Goal: Navigation & Orientation: Find specific page/section

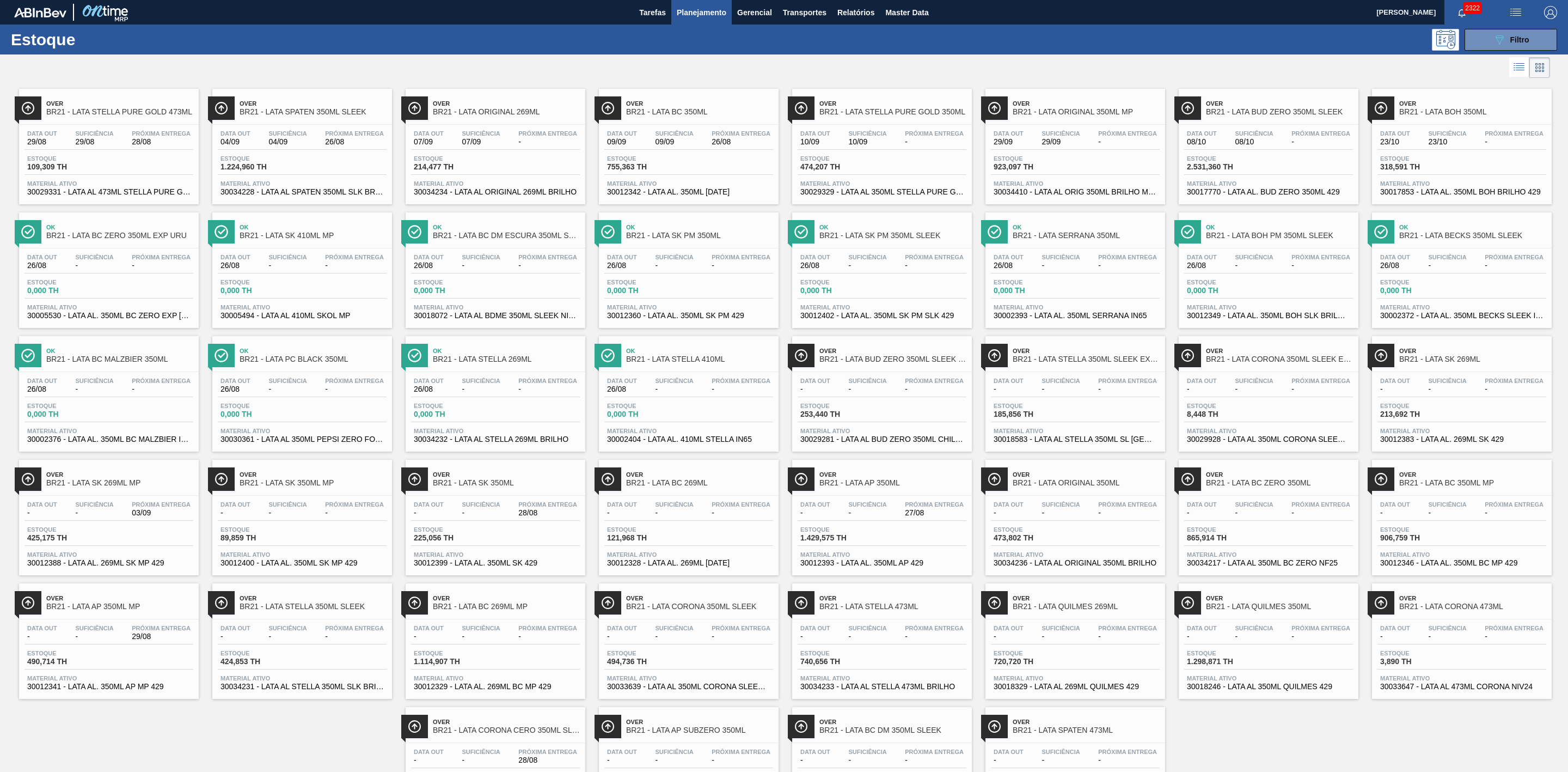
click at [699, 17] on span "Planejamento" at bounding box center [702, 12] width 49 height 13
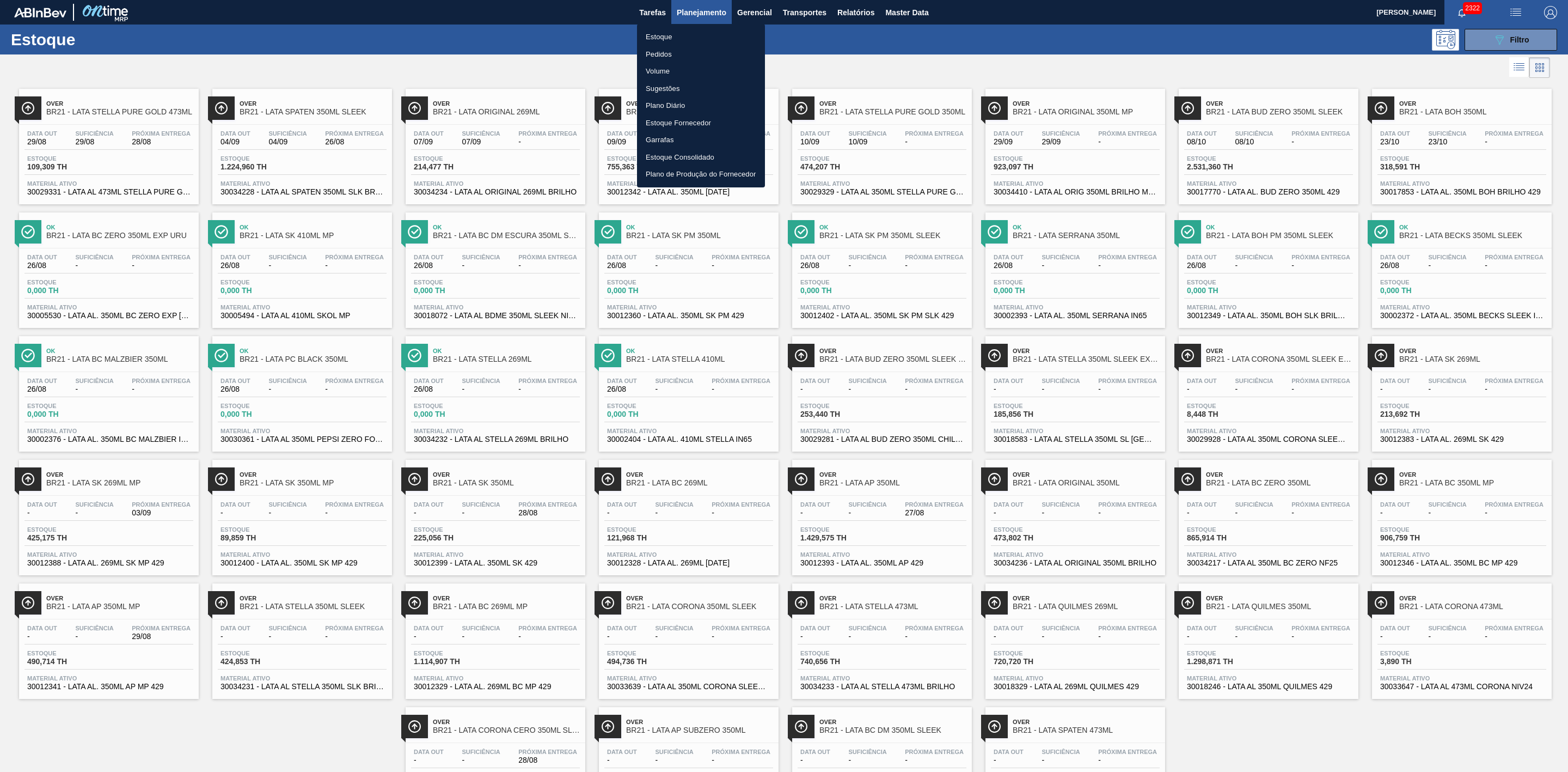
click at [899, 12] on div at bounding box center [784, 386] width 1568 height 772
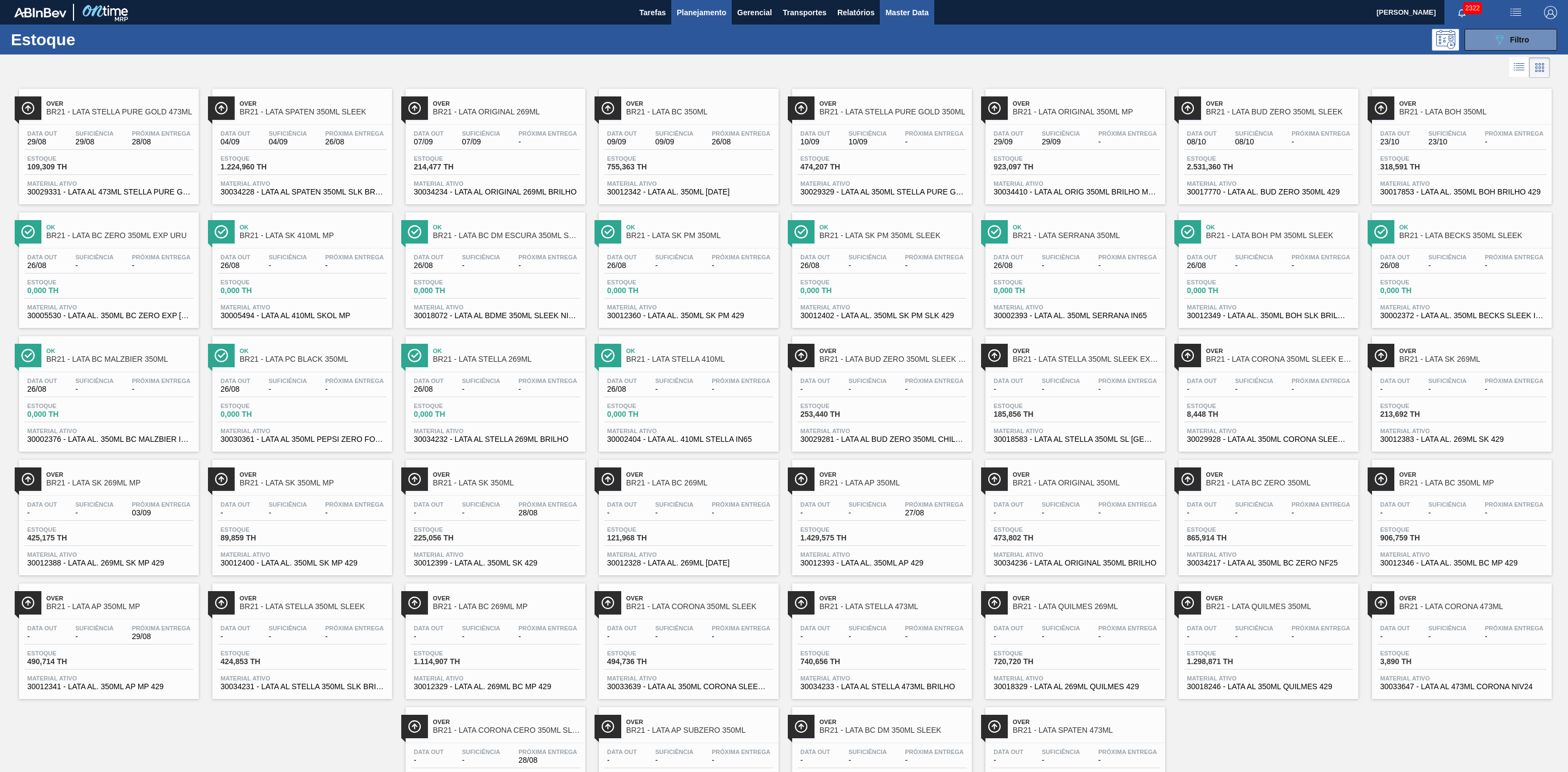
click at [909, 12] on span "Master Data" at bounding box center [907, 12] width 43 height 13
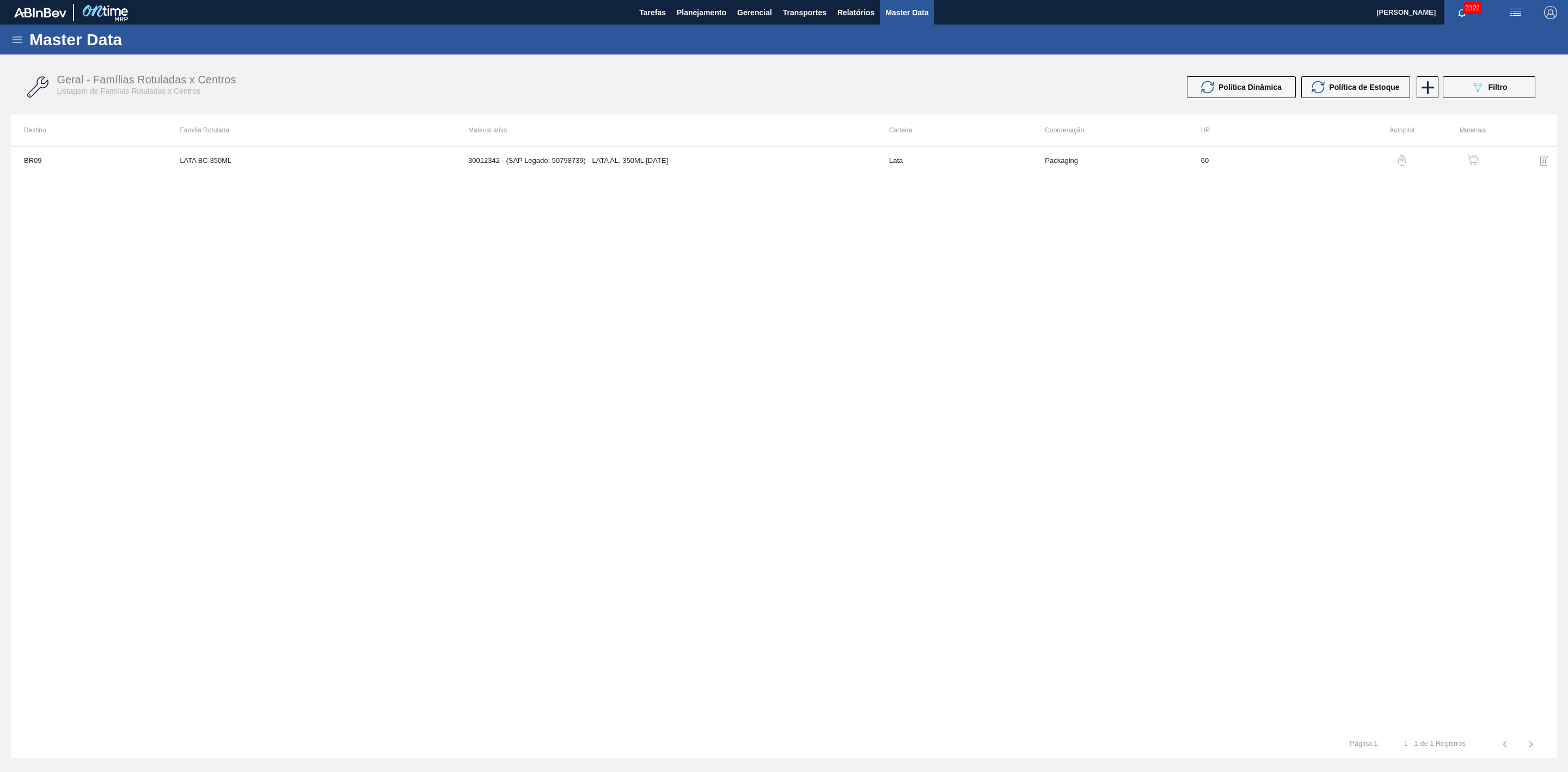
click at [15, 40] on icon at bounding box center [17, 39] width 13 height 13
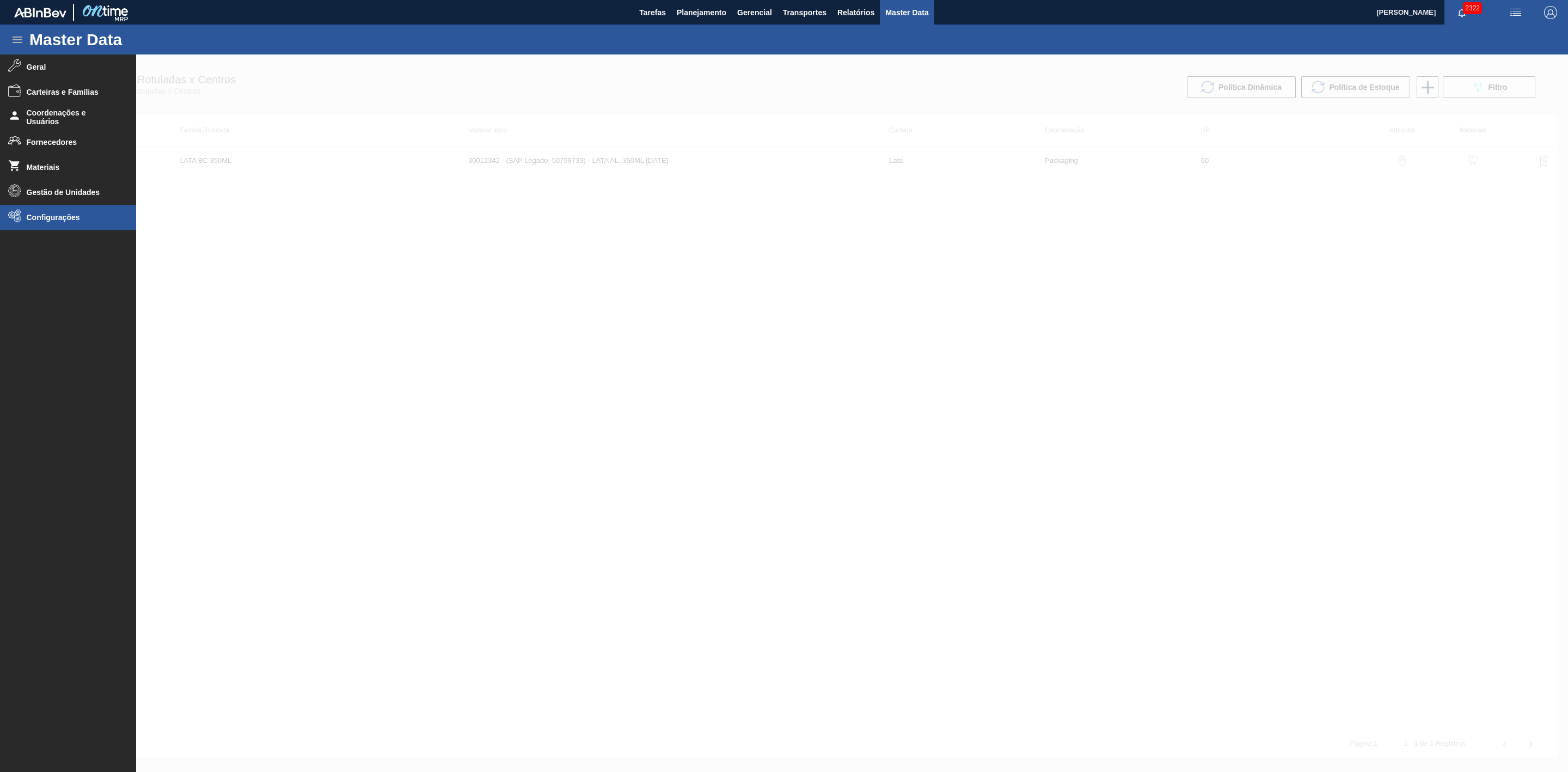
click at [59, 213] on span "Configurações" at bounding box center [71, 217] width 90 height 8
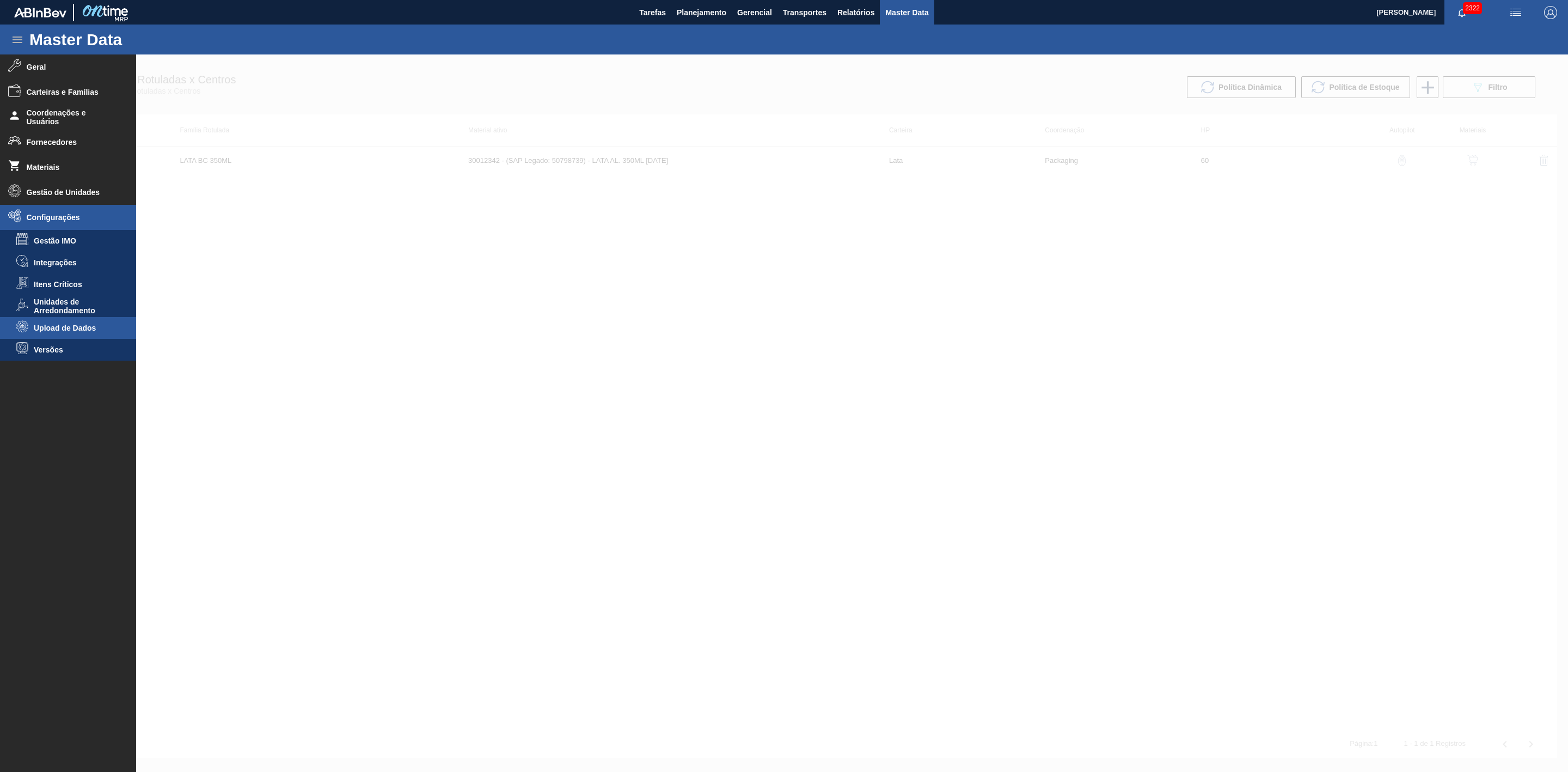
click at [61, 327] on span "Upload de Dados" at bounding box center [75, 328] width 84 height 8
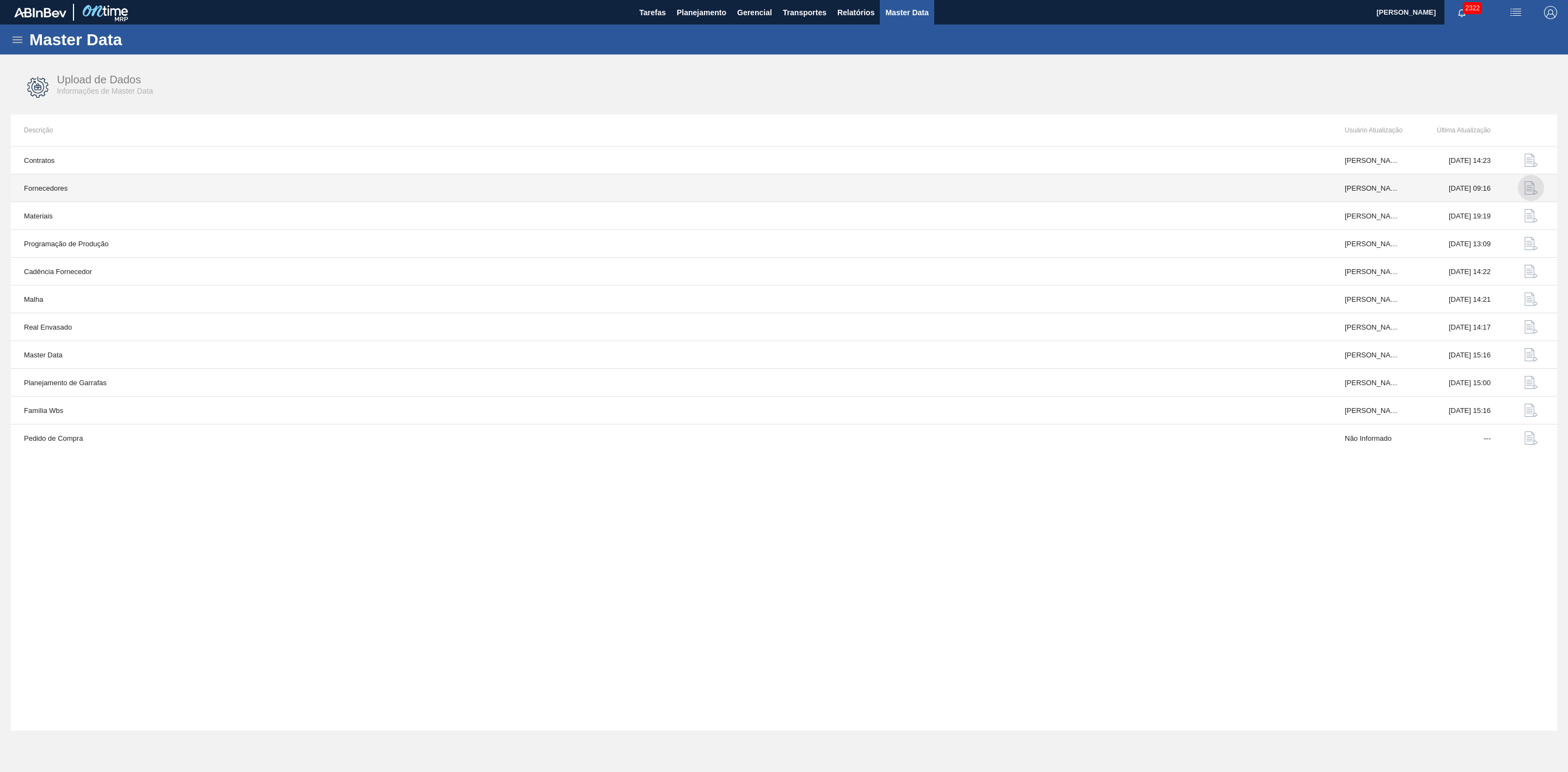
click at [1531, 187] on img "button" at bounding box center [1531, 188] width 13 height 13
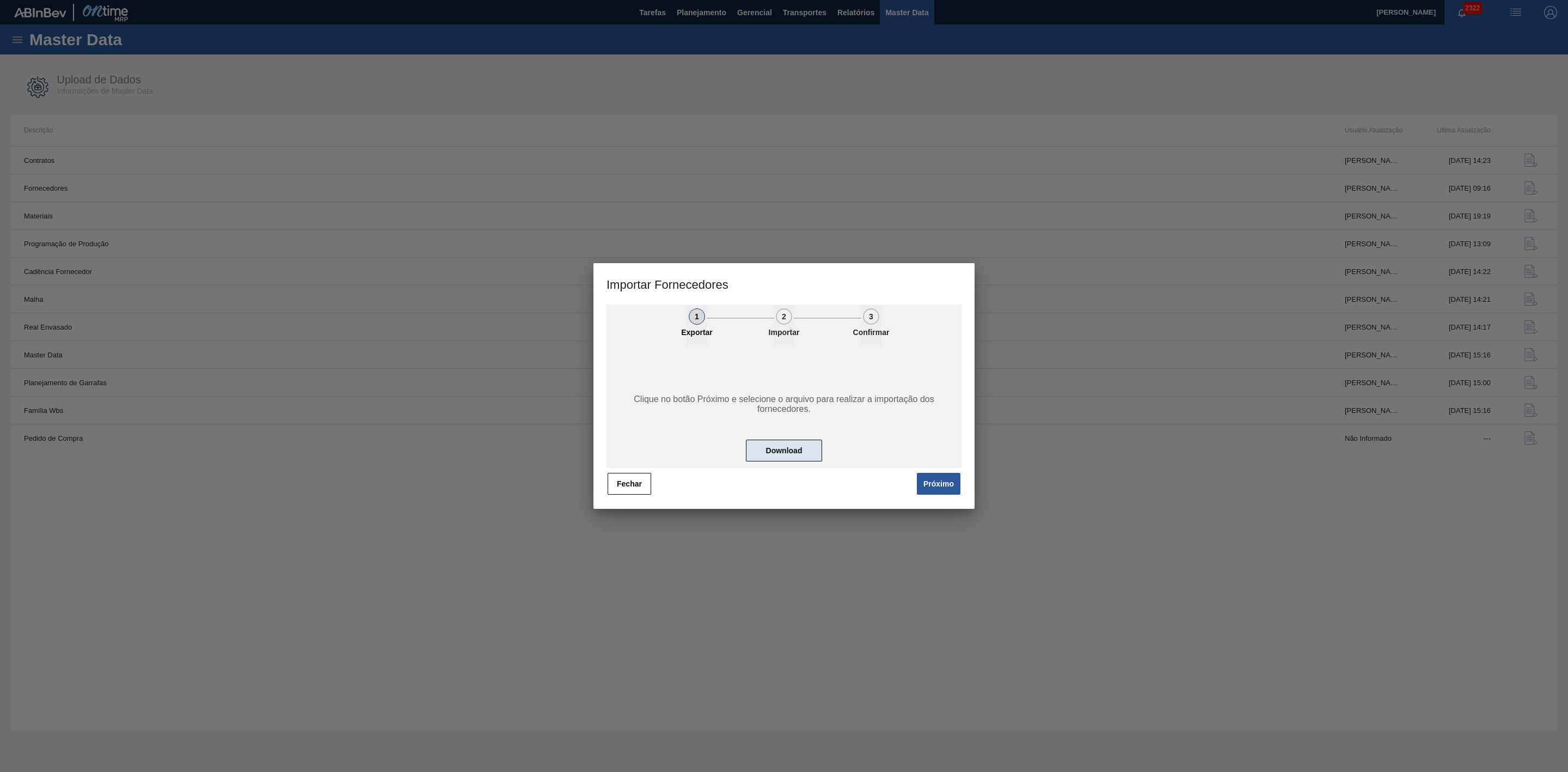
click at [785, 448] on button "Download" at bounding box center [784, 451] width 76 height 22
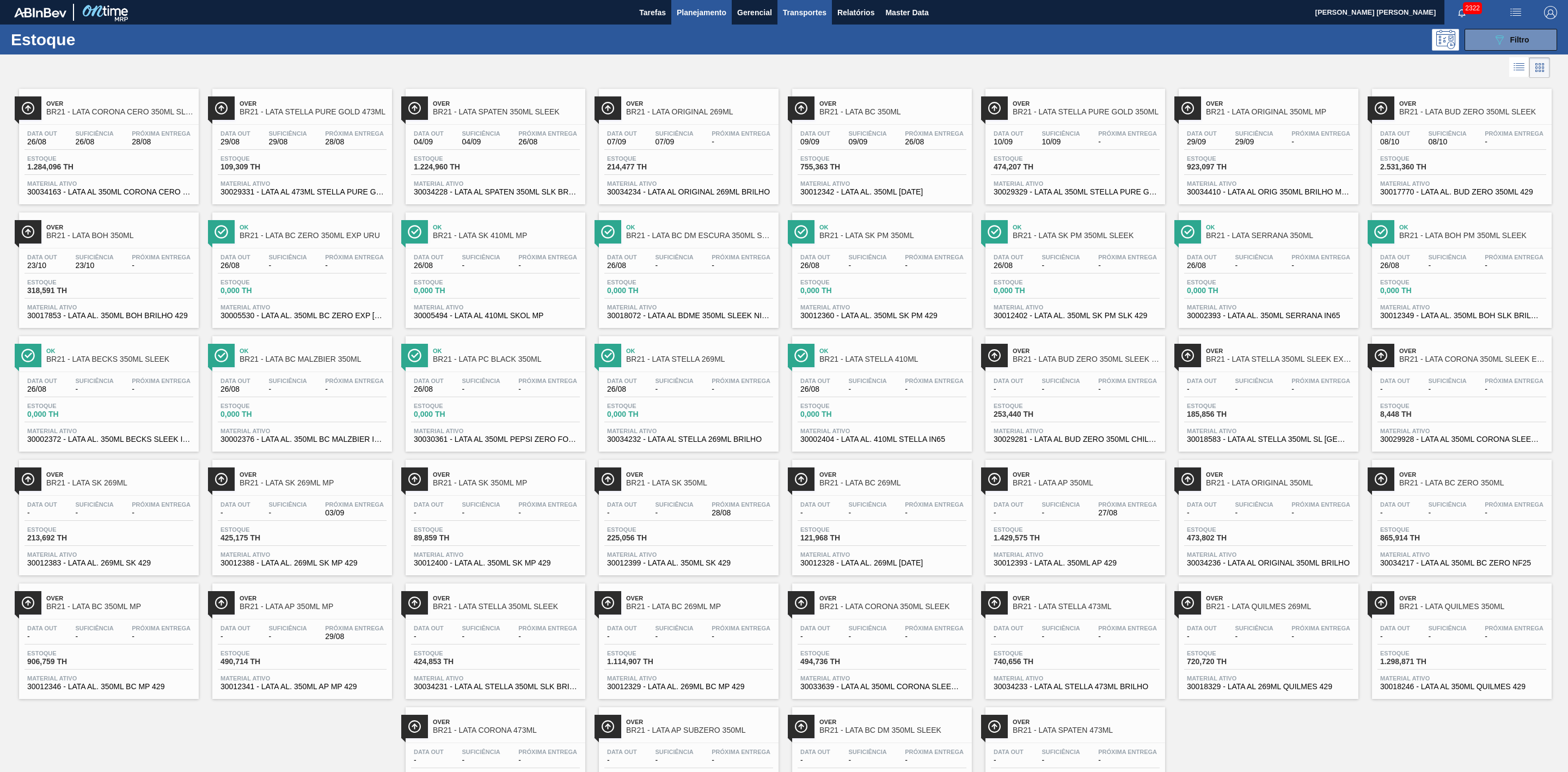
click at [808, 6] on span "Transportes" at bounding box center [805, 12] width 44 height 13
click at [804, 49] on li "Otimização de Carga" at bounding box center [804, 55] width 89 height 18
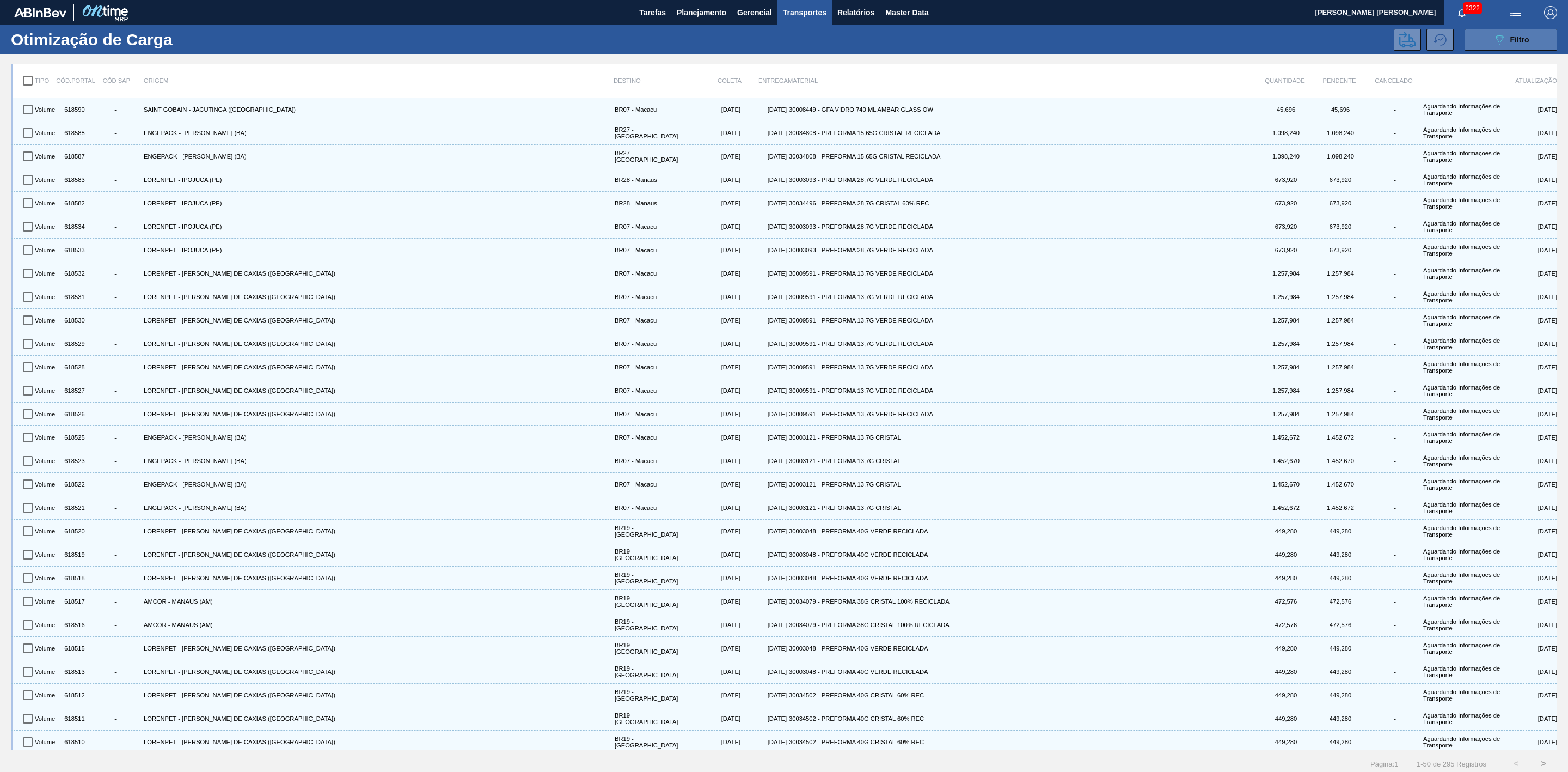
click at [1486, 42] on button "089F7B8B-B2A5-4AFE-B5C0-19BA573D28AC Filtro" at bounding box center [1511, 40] width 92 height 22
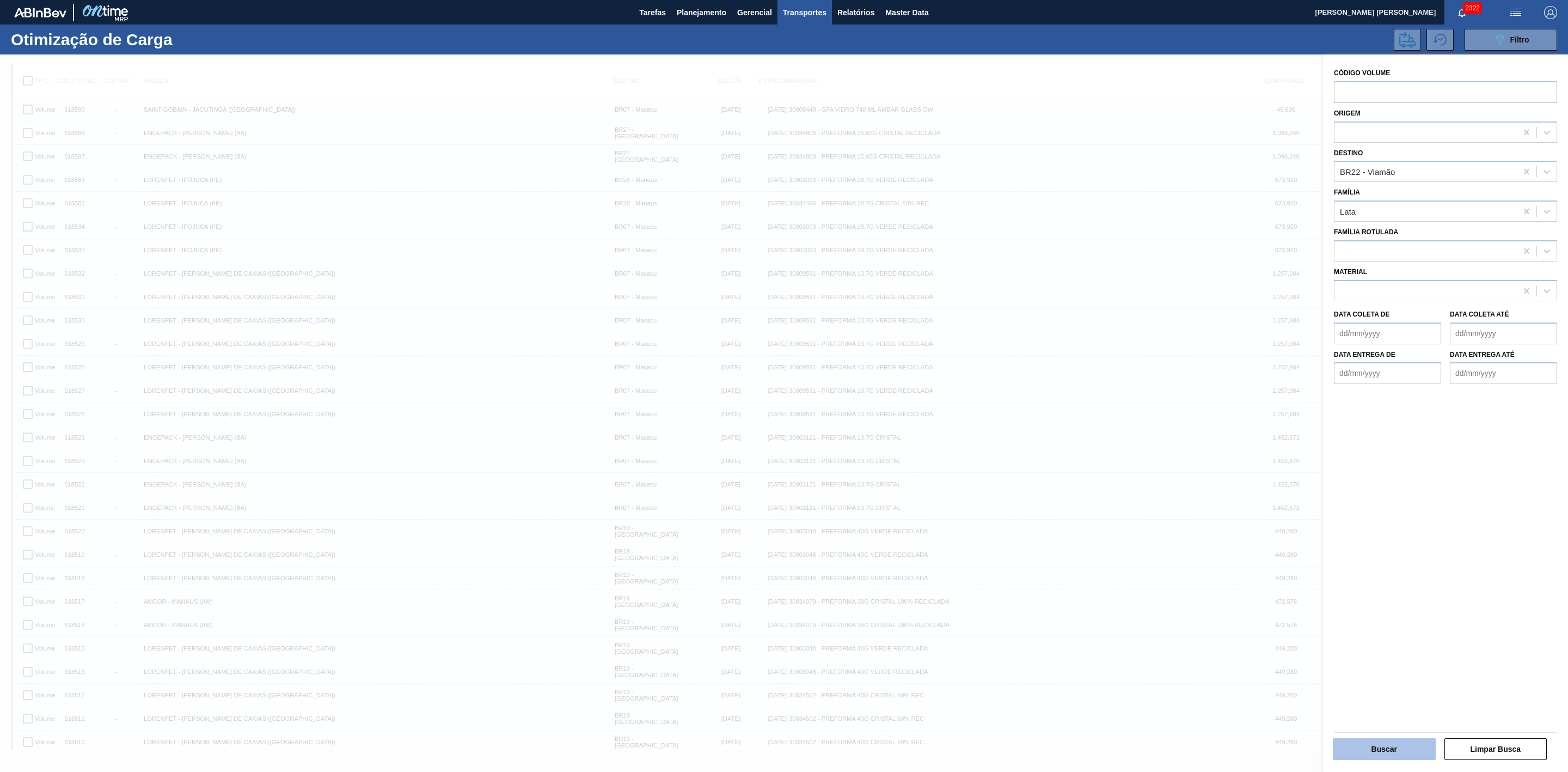
click at [1398, 757] on button "Buscar" at bounding box center [1384, 749] width 103 height 22
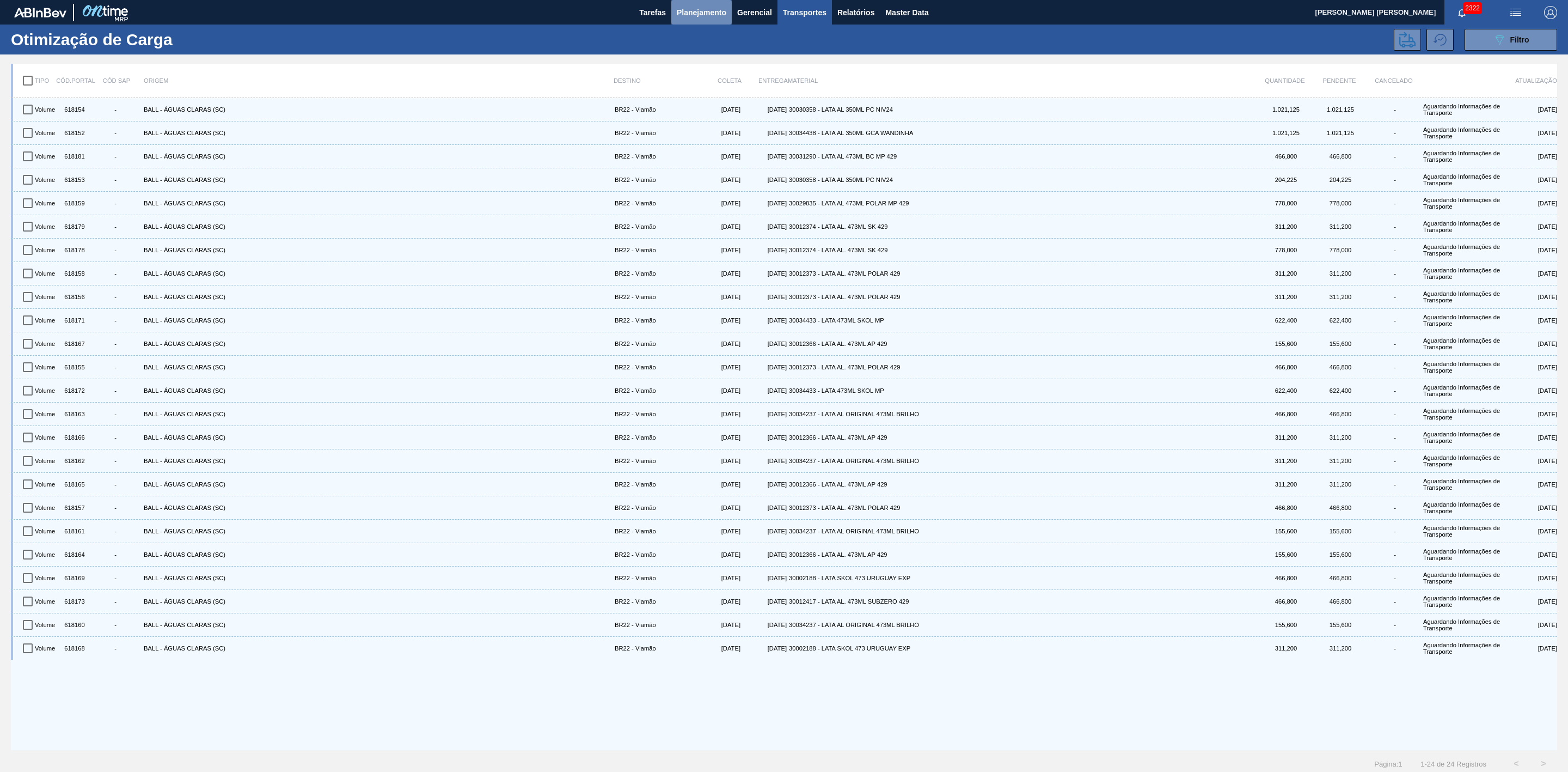
click at [692, 13] on span "Planejamento" at bounding box center [702, 12] width 49 height 13
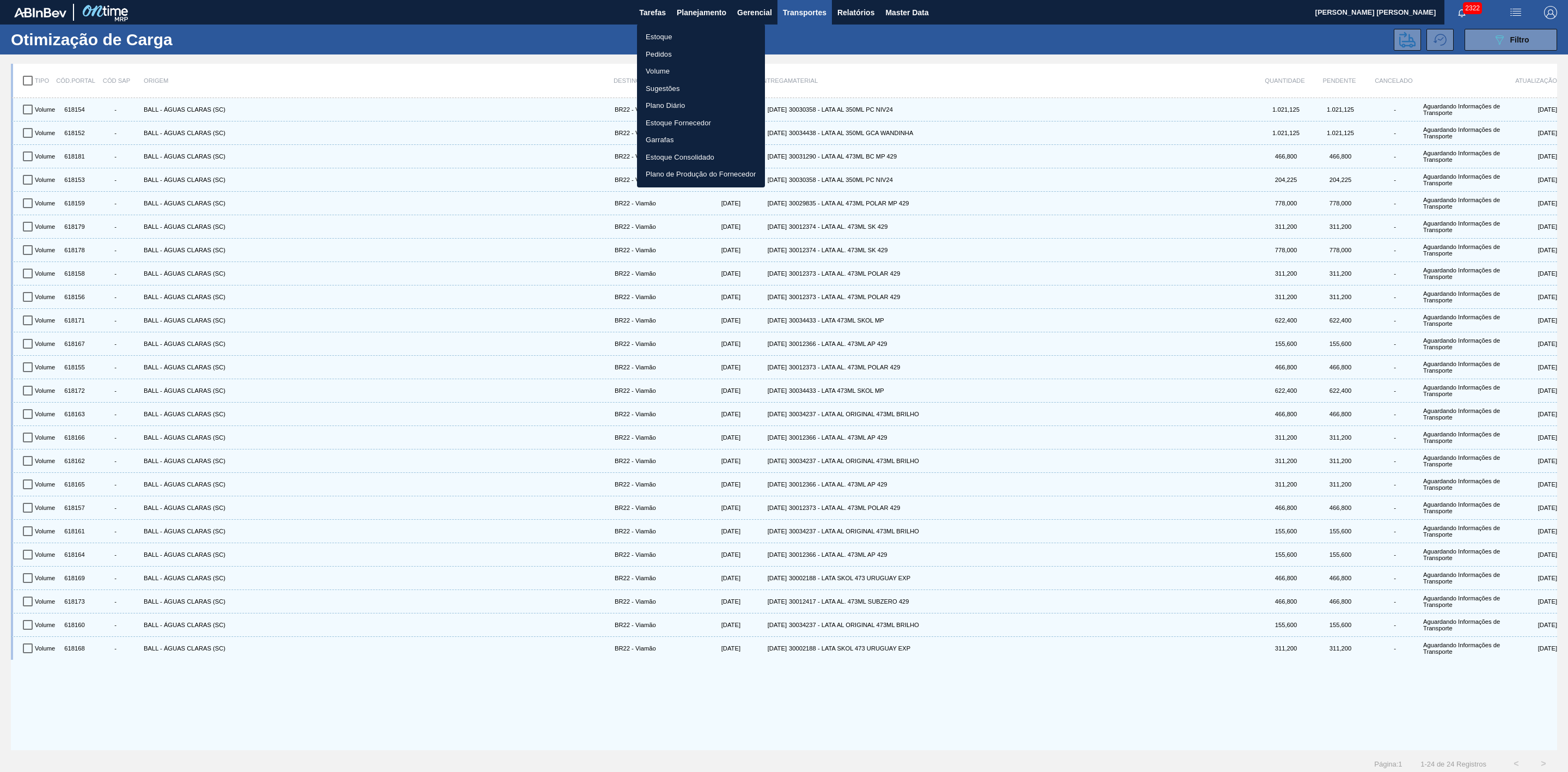
click at [655, 36] on li "Estoque" at bounding box center [701, 37] width 128 height 18
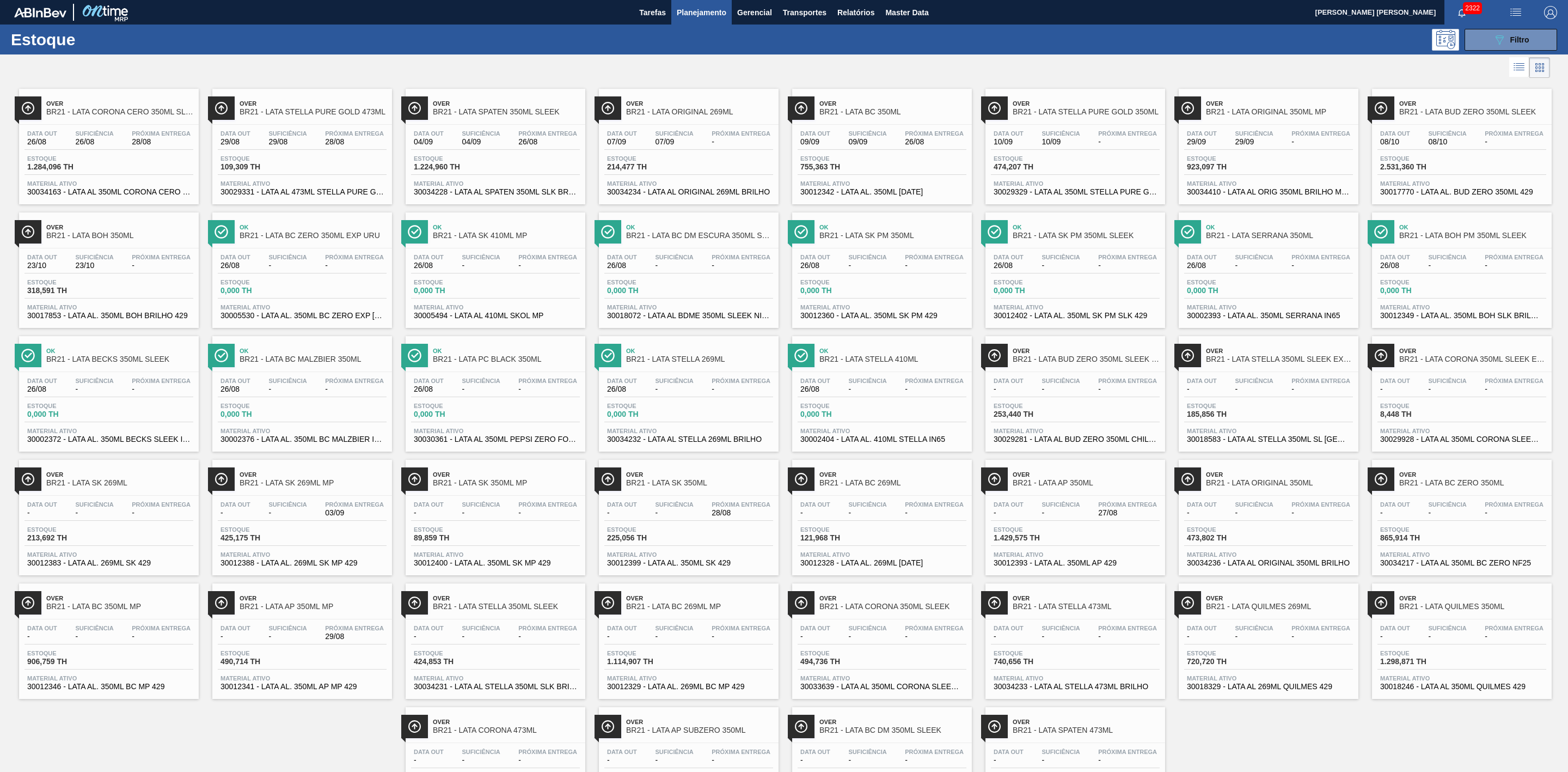
click at [161, 101] on span "Over" at bounding box center [119, 103] width 147 height 7
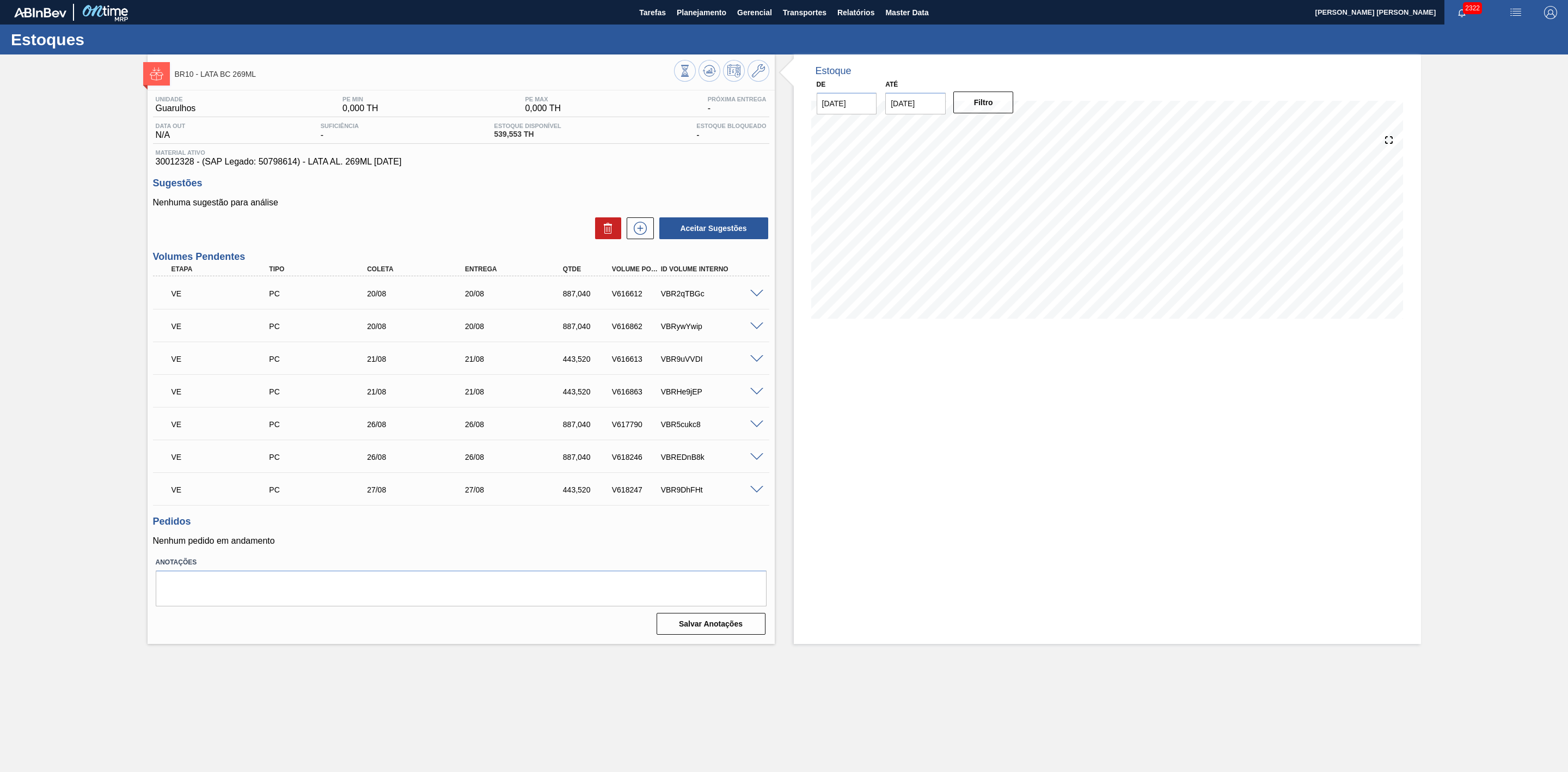
click at [631, 298] on div "V616612" at bounding box center [636, 293] width 54 height 8
copy div "V616612"
